Goal: Feedback & Contribution: Leave review/rating

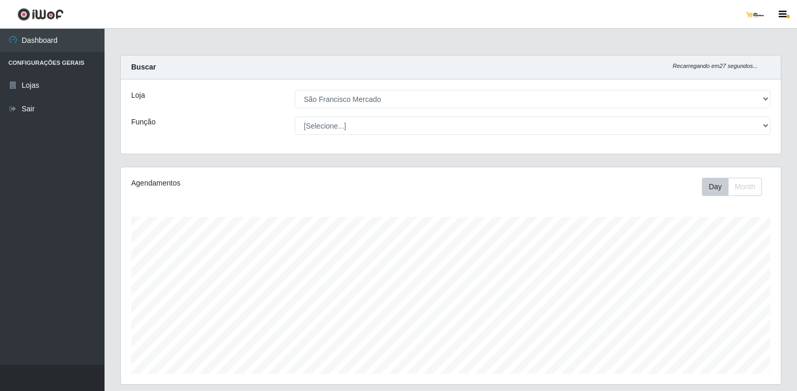
select select "168"
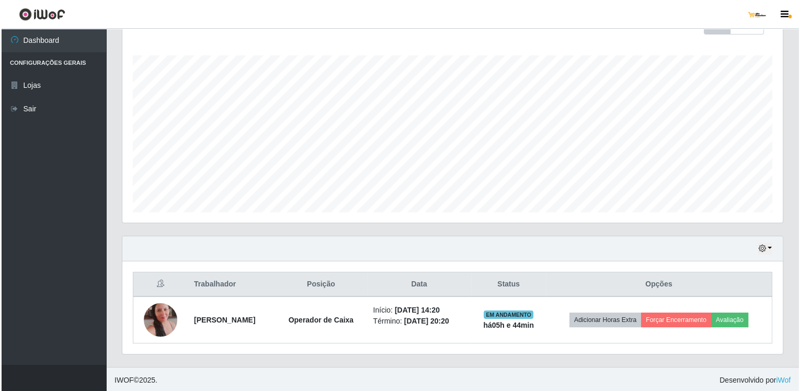
scroll to position [217, 660]
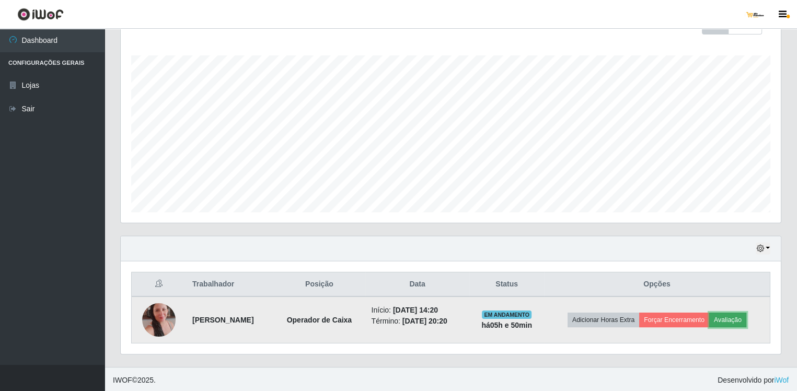
drag, startPoint x: 0, startPoint y: 0, endPoint x: 733, endPoint y: 315, distance: 797.5
click at [733, 315] on button "Avaliação" at bounding box center [727, 319] width 37 height 15
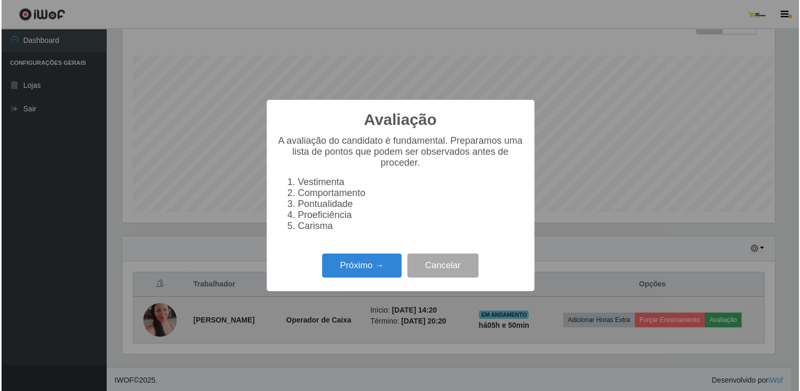
scroll to position [217, 655]
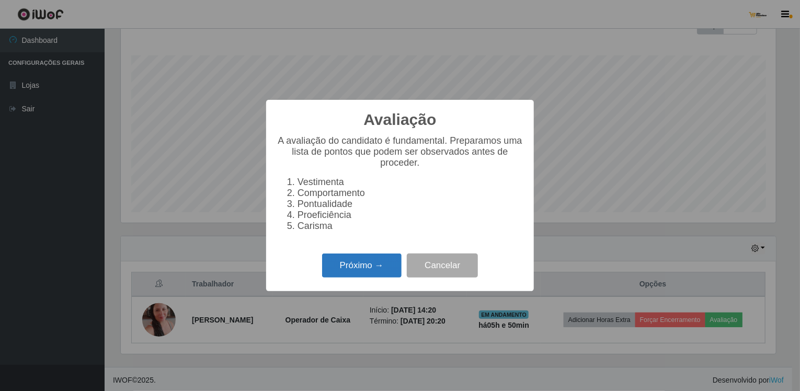
click at [351, 267] on button "Próximo →" at bounding box center [361, 265] width 79 height 25
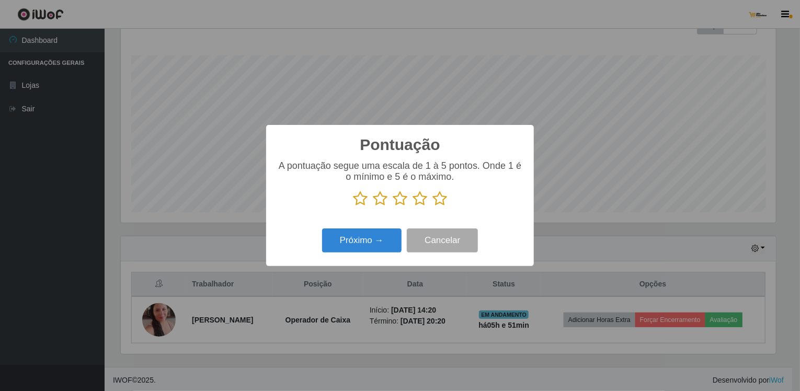
click at [442, 194] on icon at bounding box center [439, 199] width 15 height 16
click at [432, 206] on input "radio" at bounding box center [432, 206] width 0 height 0
click at [372, 250] on button "Próximo →" at bounding box center [361, 240] width 79 height 25
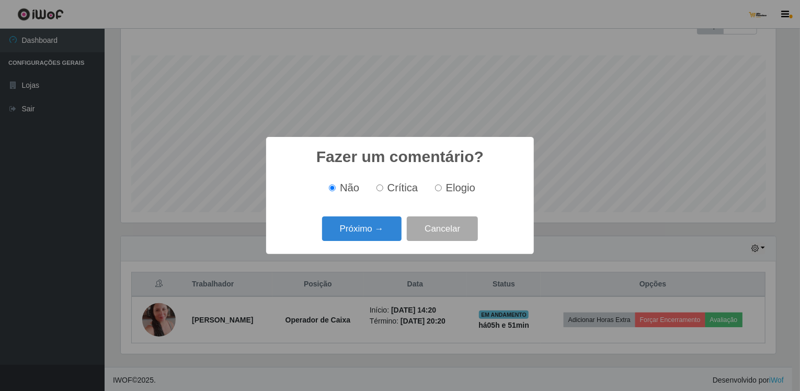
drag, startPoint x: 439, startPoint y: 188, endPoint x: 427, endPoint y: 196, distance: 14.2
click at [439, 187] on input "Elogio" at bounding box center [438, 187] width 7 height 7
radio input "true"
click at [389, 223] on button "Próximo →" at bounding box center [361, 228] width 79 height 25
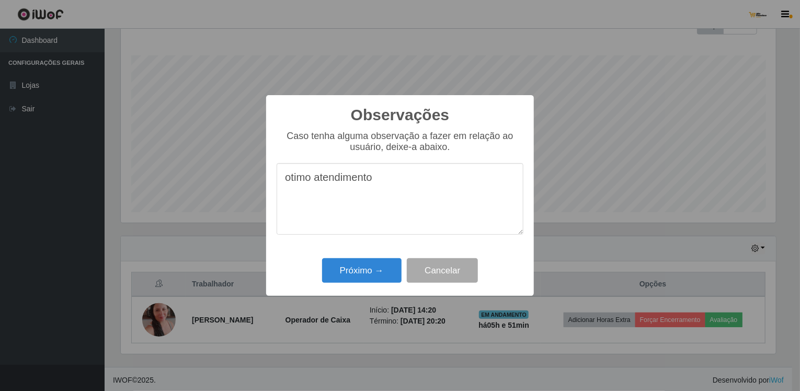
click at [291, 180] on textarea "otimo atendimento" at bounding box center [399, 199] width 247 height 72
type textarea "ótimo atendimento"
click at [352, 267] on button "Próximo →" at bounding box center [361, 270] width 79 height 25
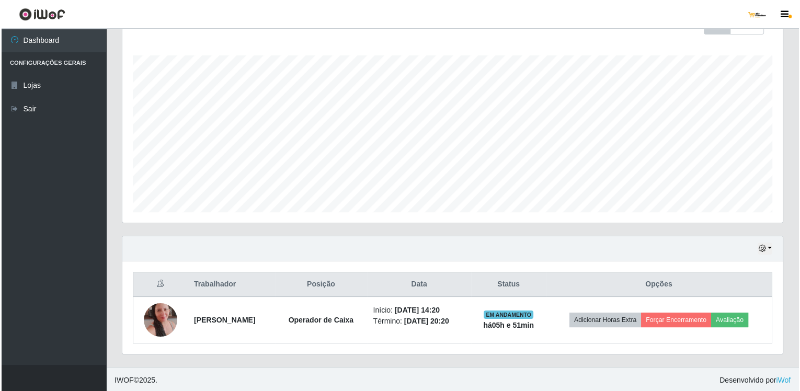
scroll to position [217, 660]
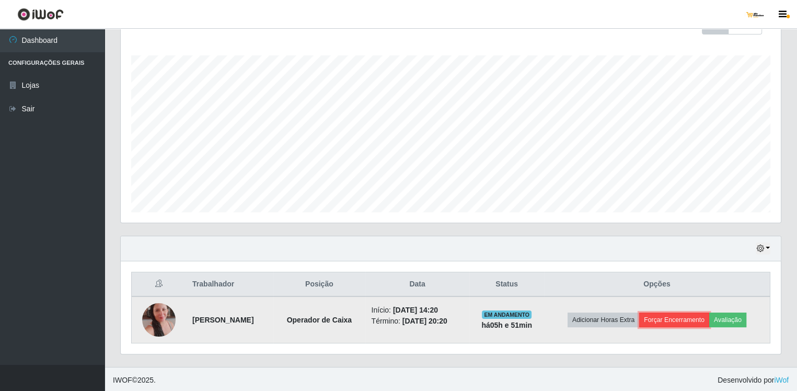
click at [671, 315] on button "Forçar Encerramento" at bounding box center [674, 319] width 70 height 15
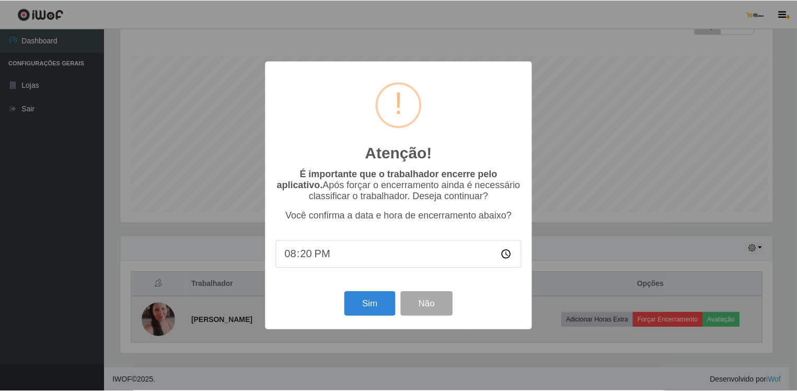
scroll to position [217, 655]
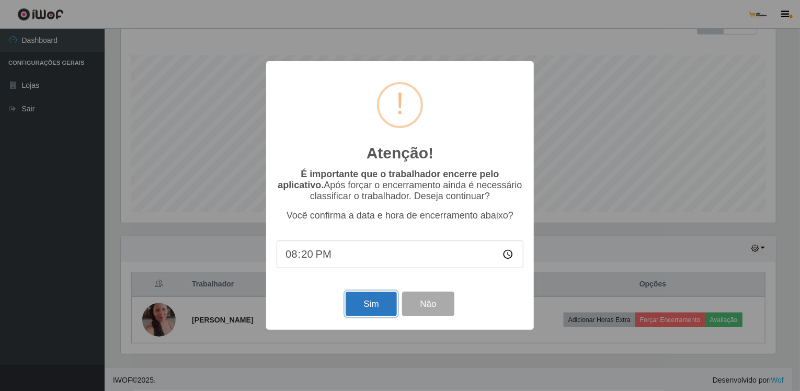
click at [369, 307] on button "Sim" at bounding box center [370, 304] width 51 height 25
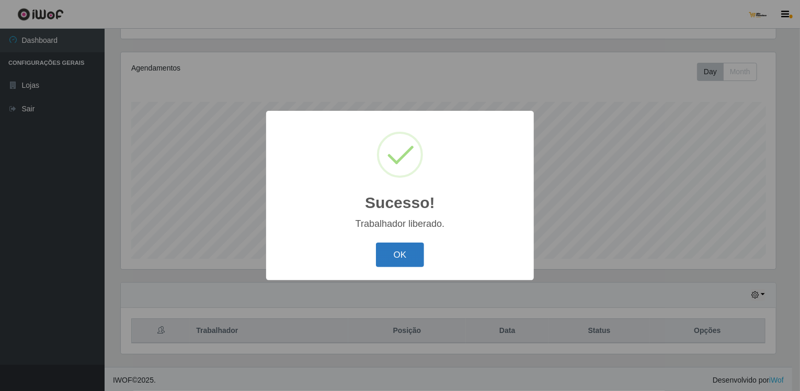
click at [398, 251] on button "OK" at bounding box center [400, 254] width 49 height 25
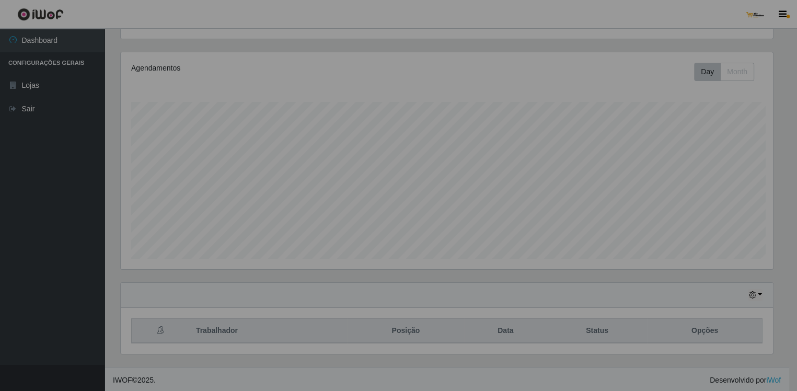
scroll to position [217, 660]
